Goal: Information Seeking & Learning: Find specific fact

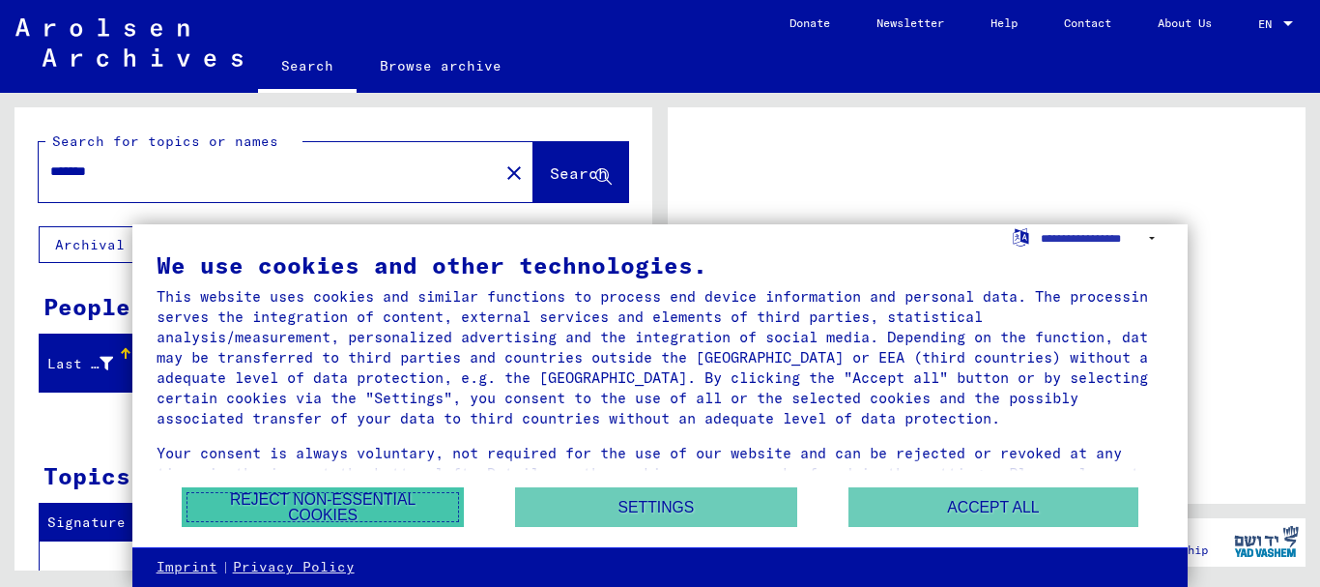
click at [342, 520] on button "Reject non-essential cookies" at bounding box center [323, 507] width 282 height 40
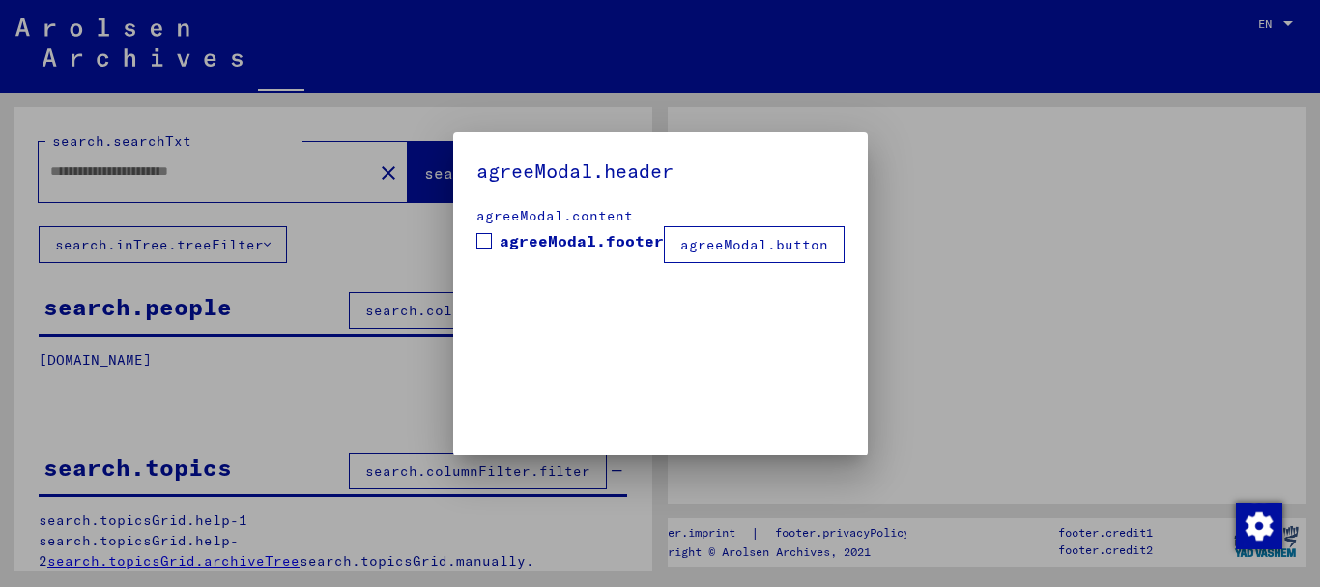
type input "*******"
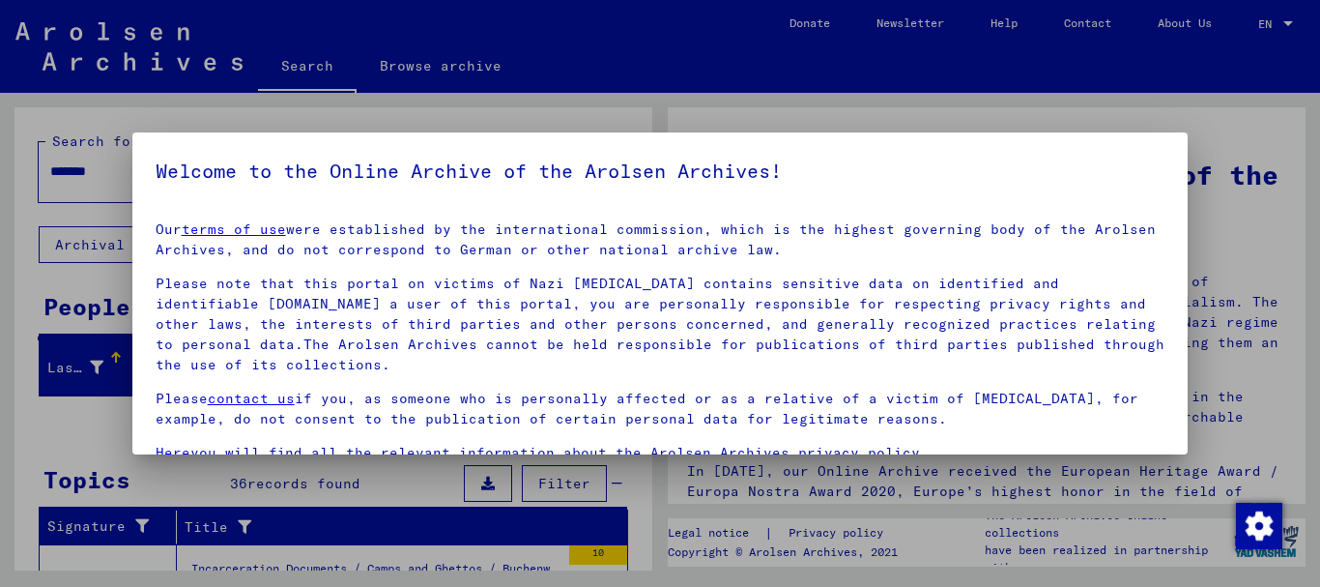
click at [1255, 418] on div at bounding box center [660, 293] width 1320 height 587
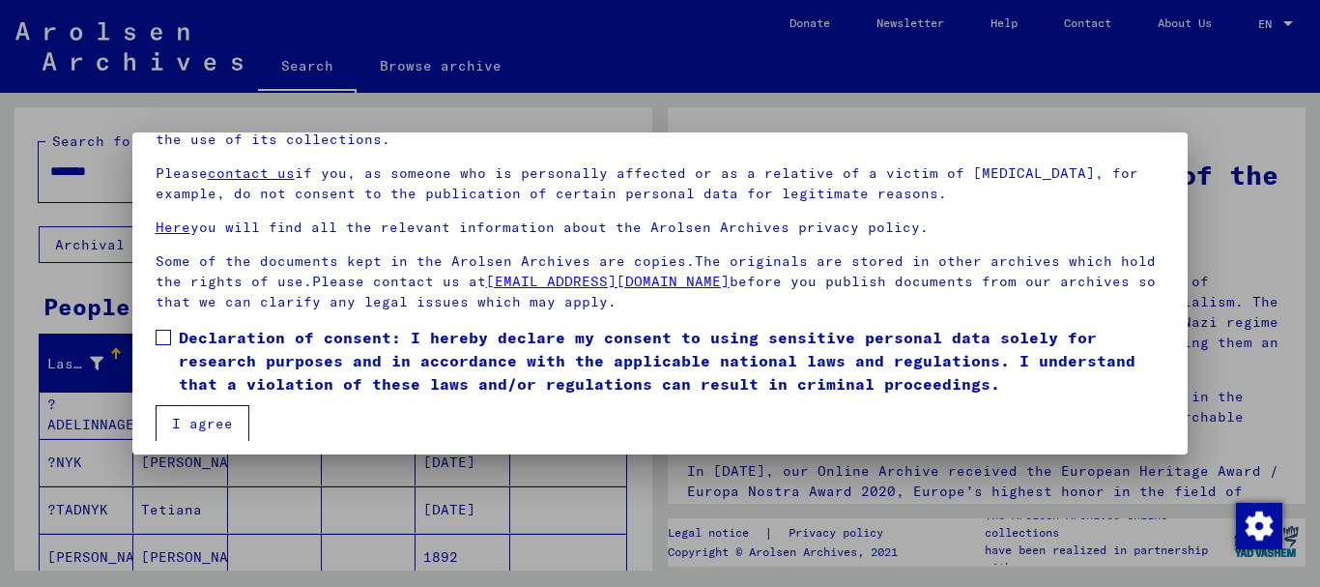
scroll to position [156, 0]
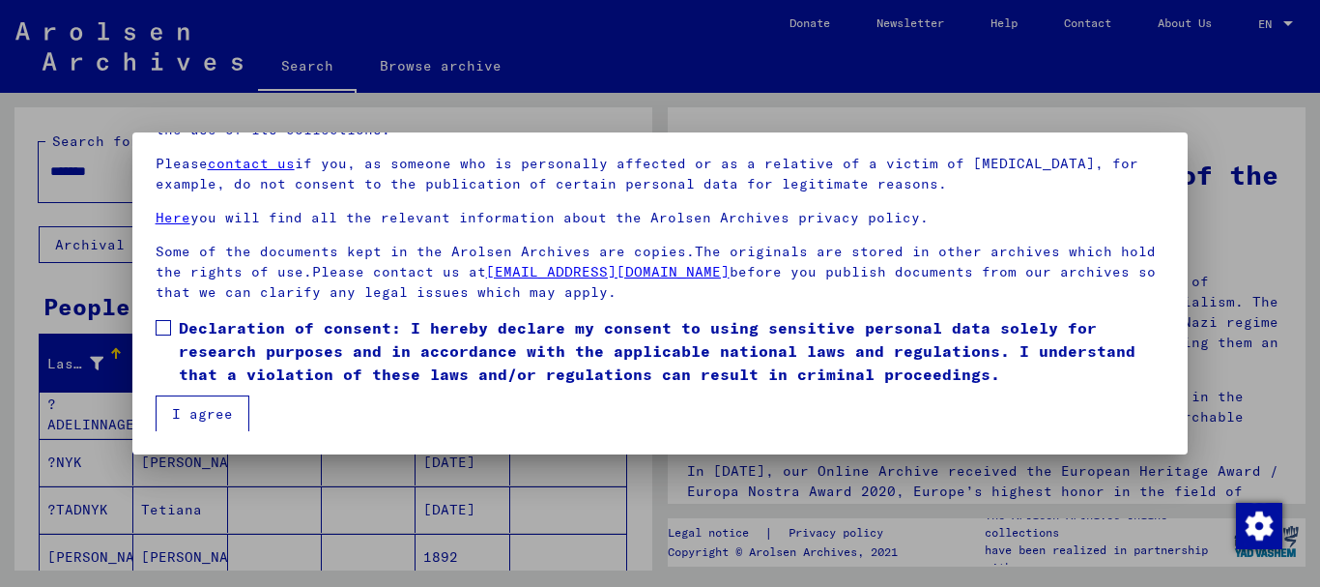
click at [161, 399] on button "I agree" at bounding box center [203, 413] width 94 height 37
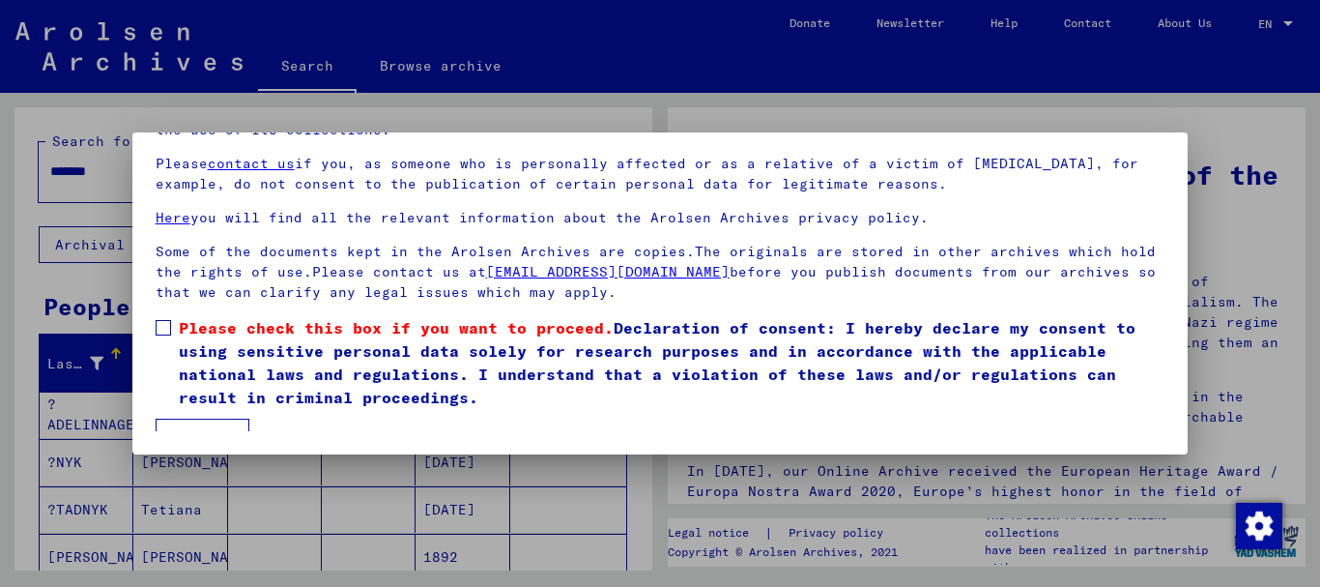
click at [156, 307] on mat-dialog-content "Our terms of use were established by the international commission, which is the…" at bounding box center [660, 241] width 1056 height 382
click at [152, 322] on mat-dialog-content "Our terms of use were established by the international commission, which is the…" at bounding box center [660, 241] width 1056 height 382
click at [176, 325] on label "Please check this box if you want to proceed. Declaration of consent: I hereby …" at bounding box center [661, 362] width 1010 height 93
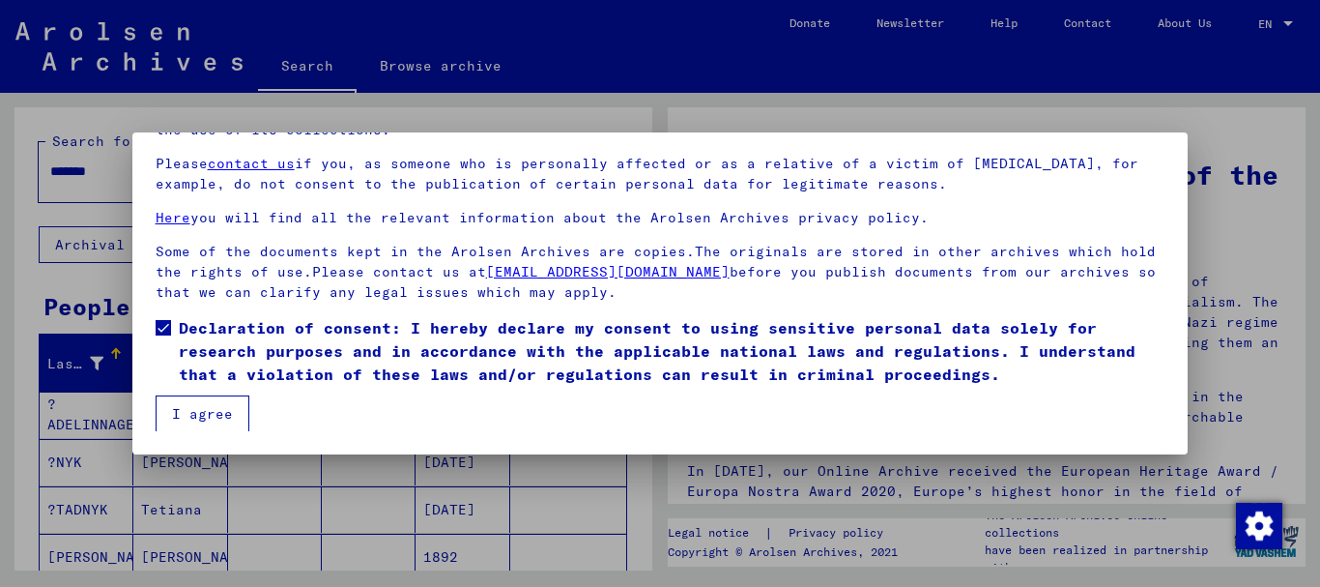
click at [183, 406] on button "I agree" at bounding box center [203, 413] width 94 height 37
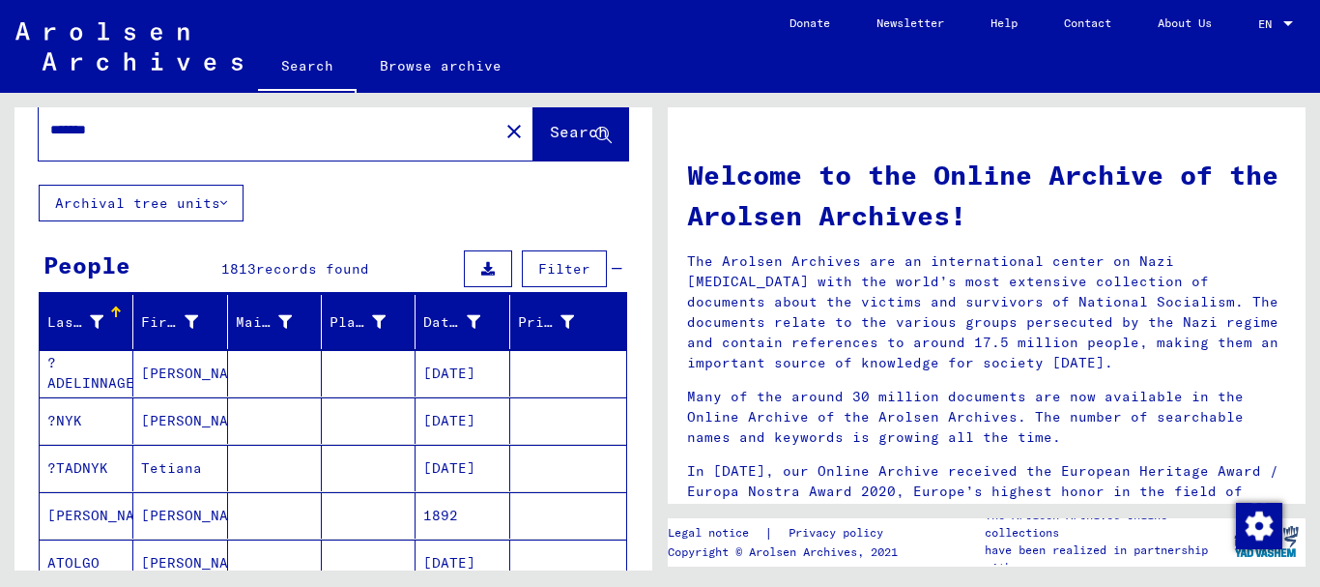
scroll to position [0, 0]
